Goal: Task Accomplishment & Management: Complete application form

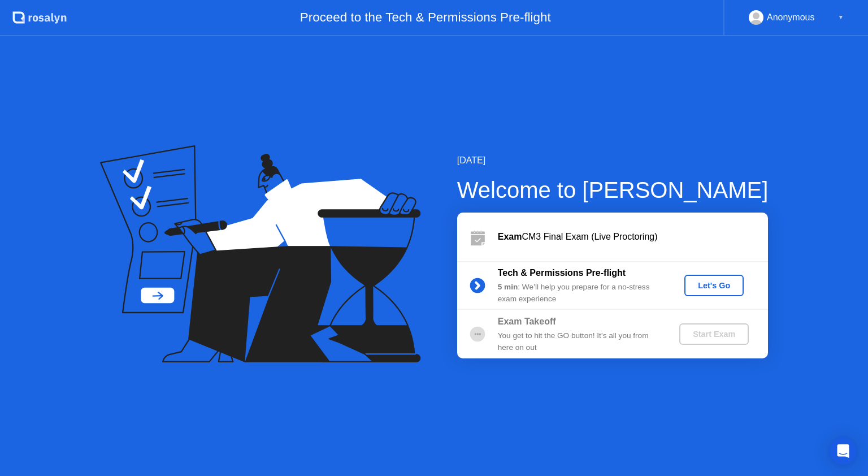
click at [715, 285] on div "Let's Go" at bounding box center [714, 285] width 50 height 9
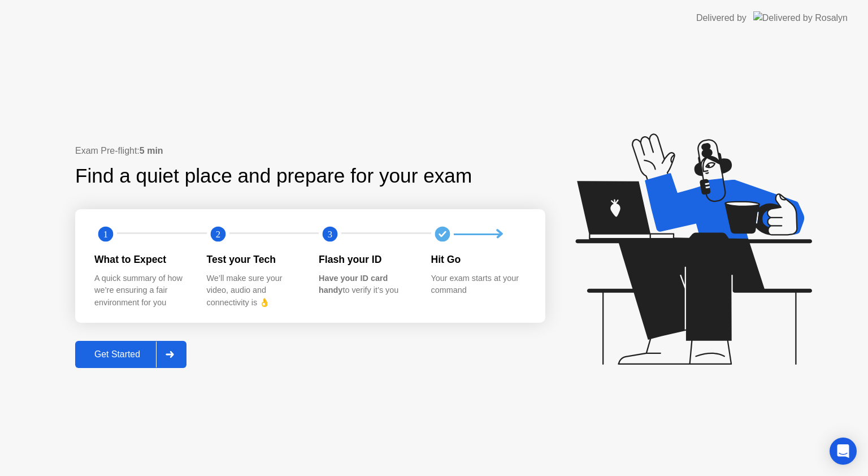
click at [125, 351] on div "Get Started" at bounding box center [117, 354] width 77 height 10
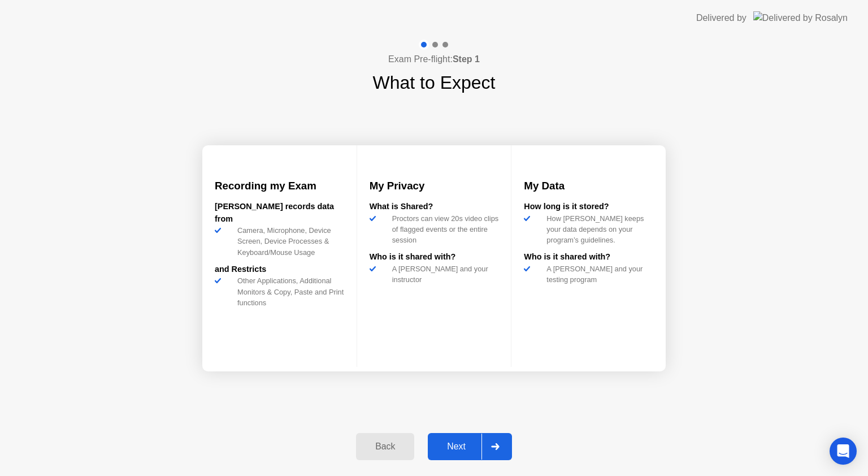
click at [453, 446] on div "Next" at bounding box center [456, 446] width 50 height 10
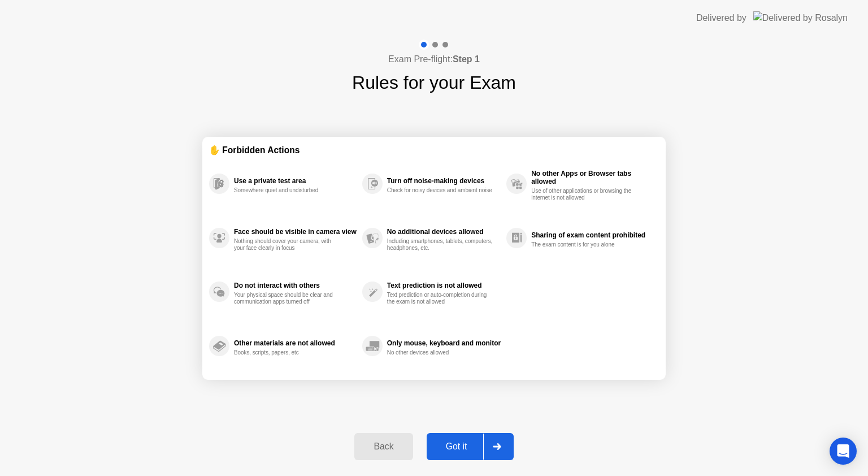
click at [453, 454] on button "Got it" at bounding box center [470, 446] width 87 height 27
select select "**********"
select select "*******"
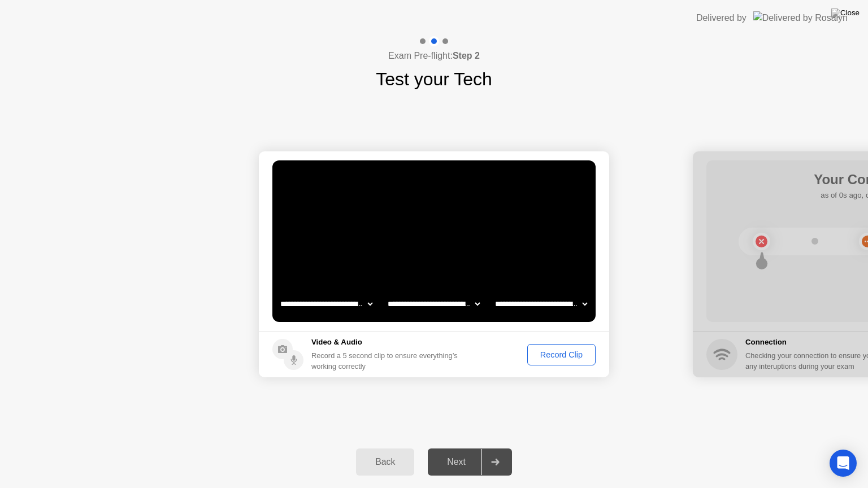
click at [565, 355] on div "Record Clip" at bounding box center [561, 354] width 60 height 9
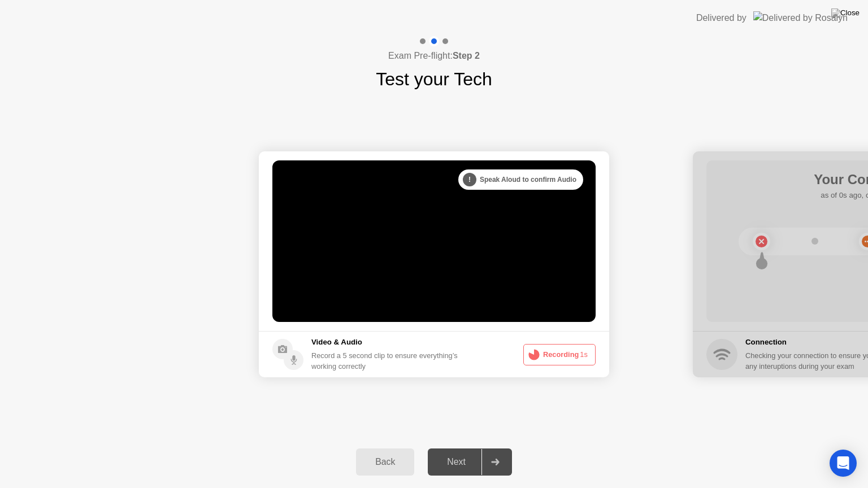
click at [562, 353] on button "Recording 1s" at bounding box center [559, 354] width 72 height 21
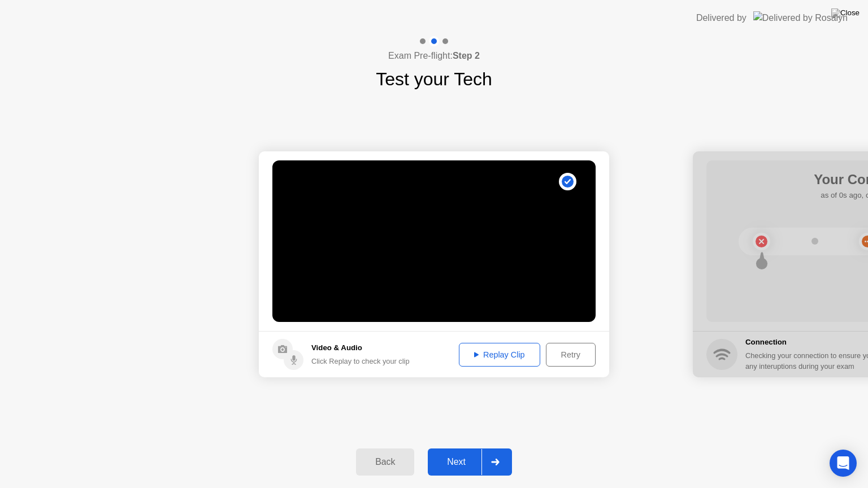
click at [507, 353] on div "Replay Clip" at bounding box center [499, 354] width 73 height 9
click at [454, 466] on div "Next" at bounding box center [456, 462] width 50 height 10
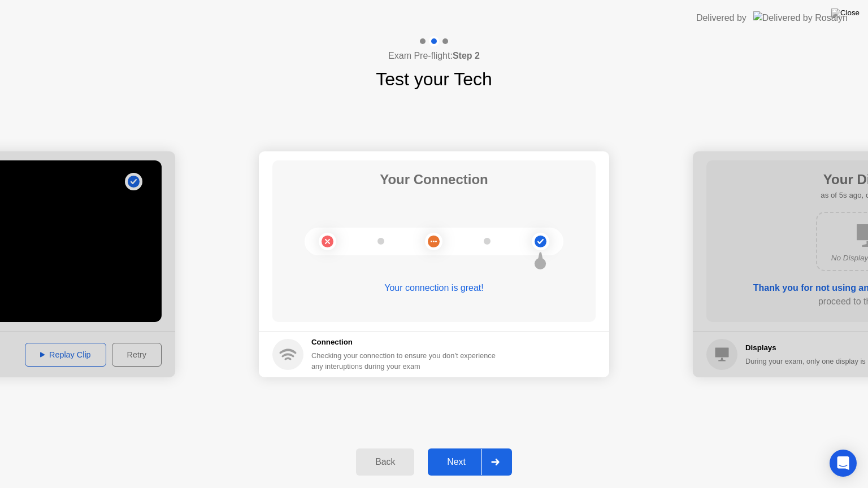
click at [454, 466] on div "Next" at bounding box center [456, 462] width 50 height 10
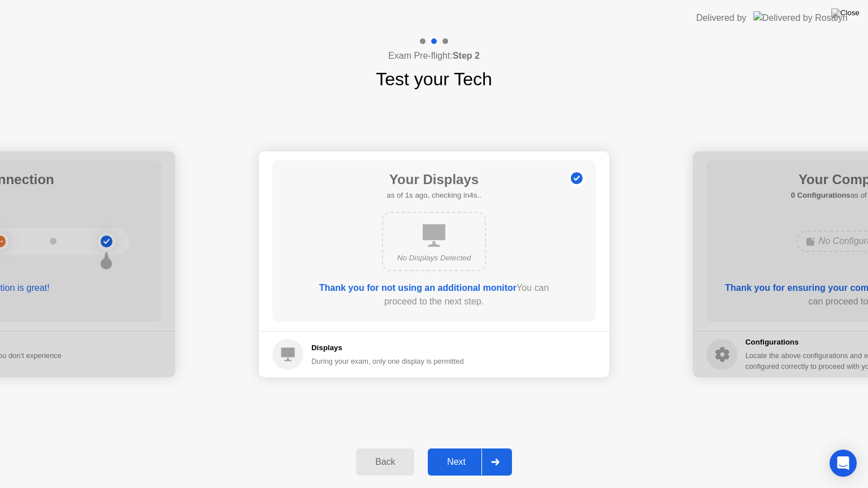
click at [459, 462] on div "Next" at bounding box center [456, 462] width 50 height 10
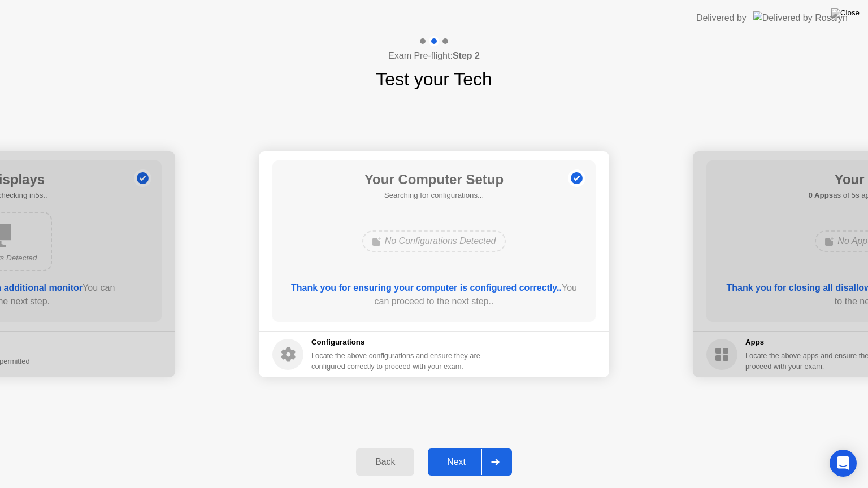
click at [459, 462] on div "Next" at bounding box center [456, 462] width 50 height 10
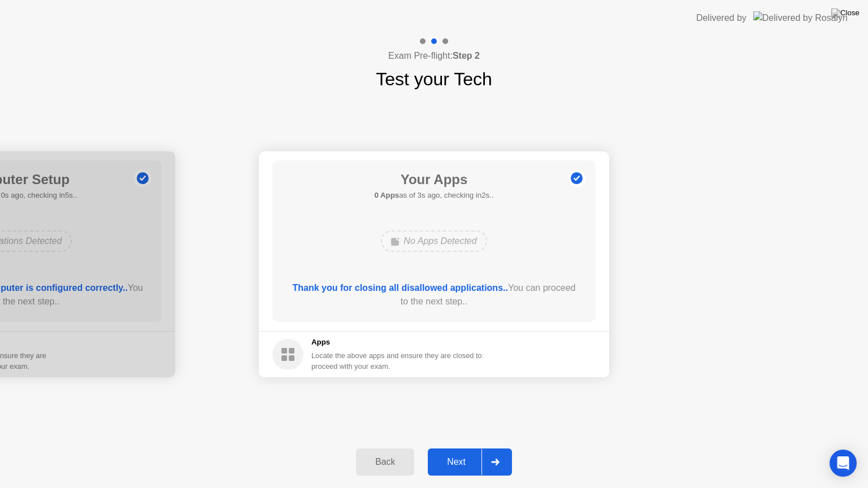
click at [459, 462] on div "Next" at bounding box center [456, 462] width 50 height 10
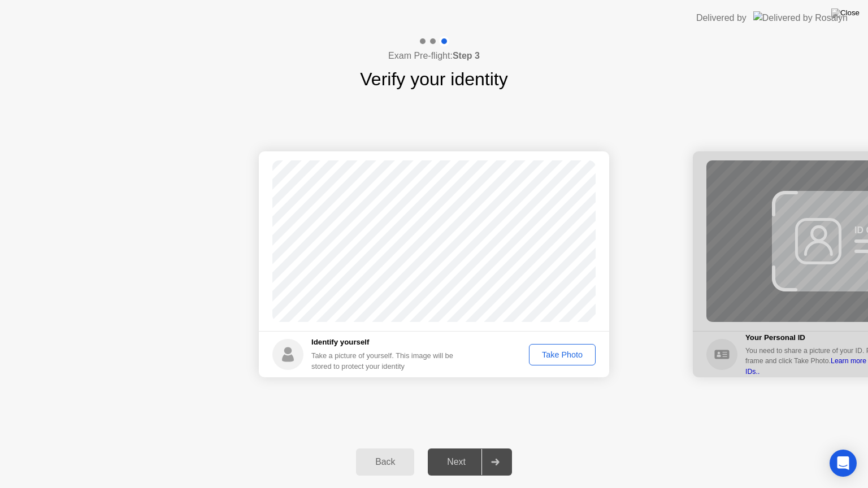
click at [557, 356] on div "Take Photo" at bounding box center [562, 354] width 59 height 9
click at [557, 356] on div "Retake" at bounding box center [570, 354] width 44 height 9
click at [557, 356] on div "Take Photo" at bounding box center [562, 354] width 59 height 9
click at [579, 354] on div "Retake" at bounding box center [570, 354] width 44 height 9
click at [579, 354] on div "Take Photo" at bounding box center [562, 354] width 59 height 9
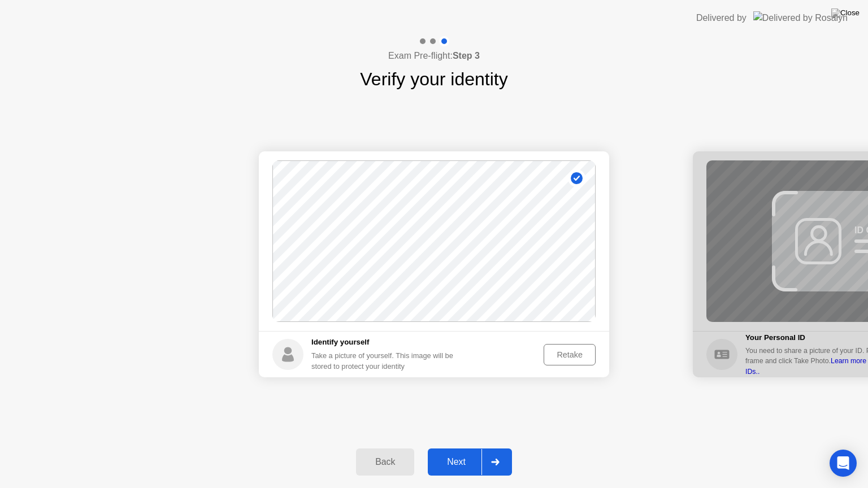
click at [455, 462] on div "Next" at bounding box center [456, 462] width 50 height 10
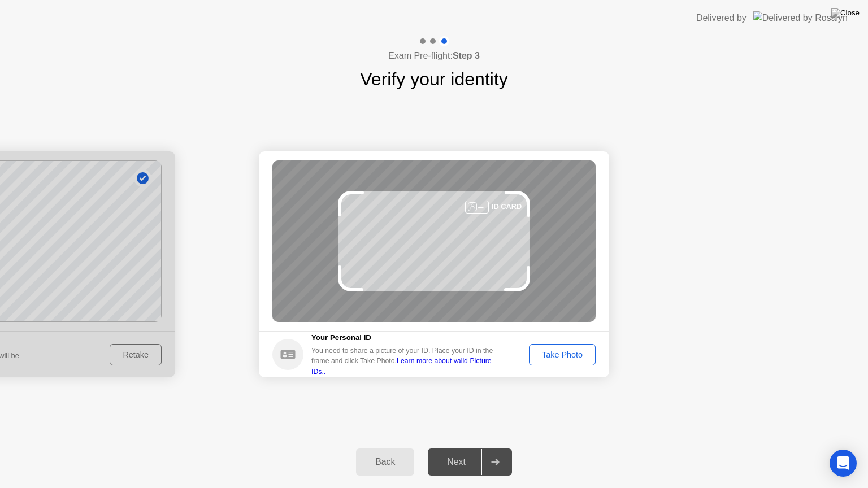
click at [571, 352] on div "Take Photo" at bounding box center [562, 354] width 59 height 9
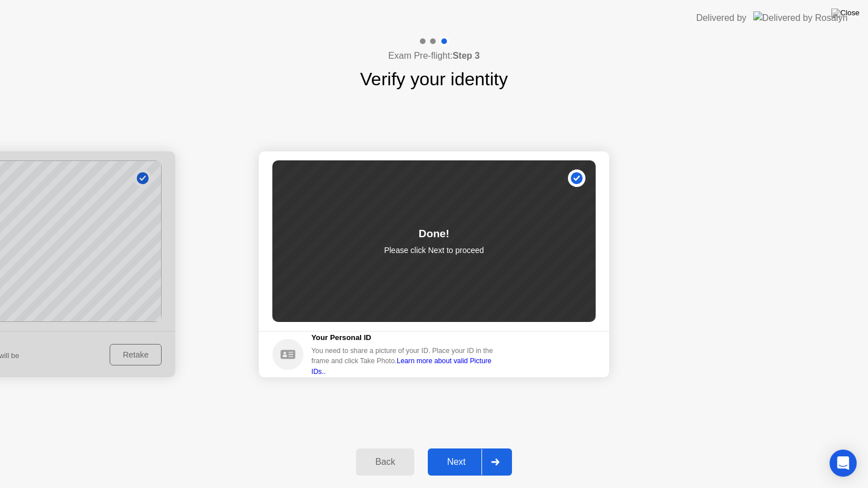
click at [457, 462] on div "Next" at bounding box center [456, 462] width 50 height 10
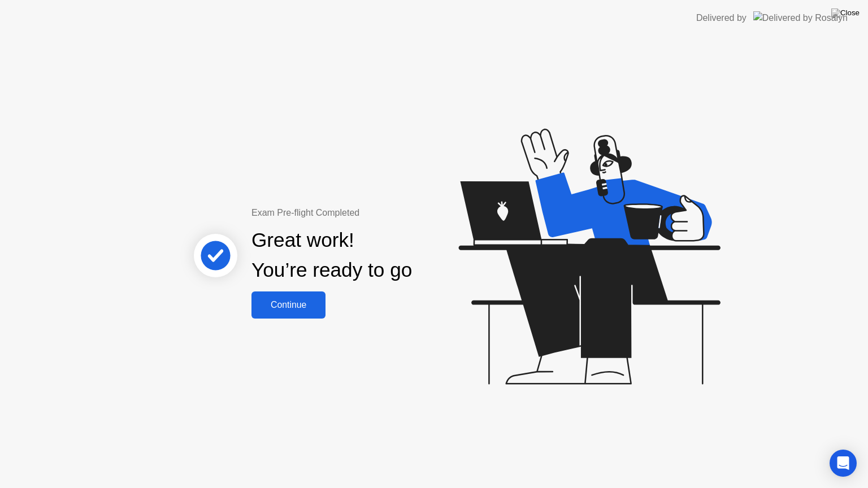
click at [285, 304] on div "Continue" at bounding box center [288, 305] width 67 height 10
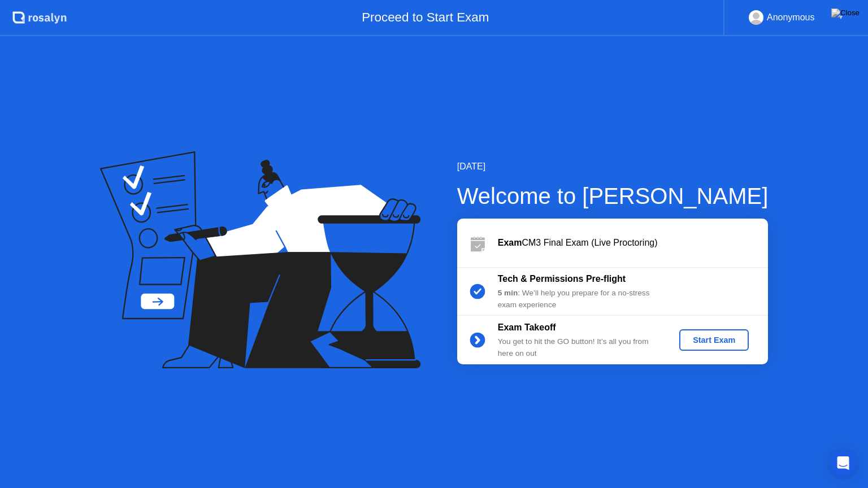
click at [705, 339] on div "Start Exam" at bounding box center [714, 340] width 60 height 9
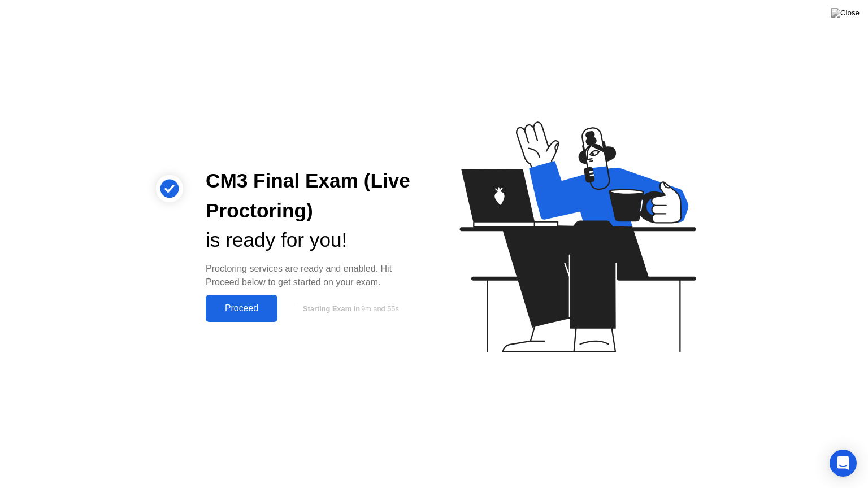
click at [252, 307] on div "Proceed" at bounding box center [241, 308] width 65 height 10
